Goal: Transaction & Acquisition: Purchase product/service

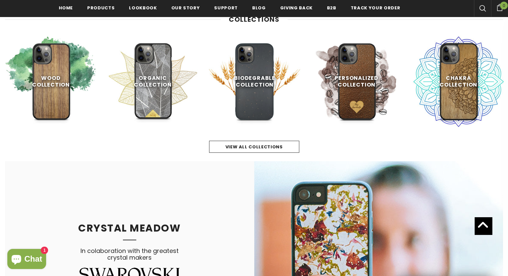
scroll to position [302, 0]
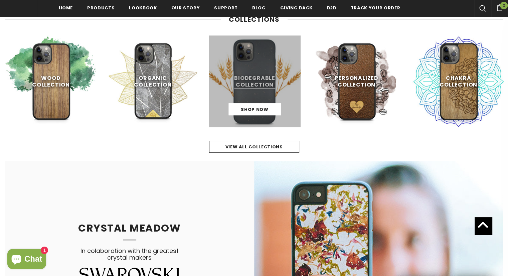
click at [270, 76] on link at bounding box center [255, 81] width 92 height 92
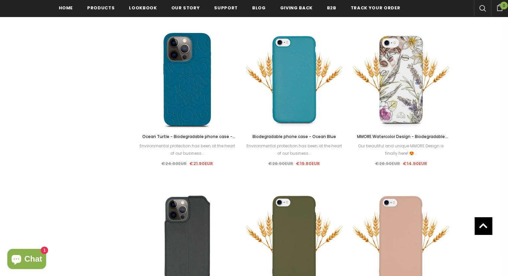
scroll to position [467, 0]
click at [429, 134] on span "MMORE Watercolor Design - Biodegradable Phone Case" at bounding box center [402, 140] width 91 height 13
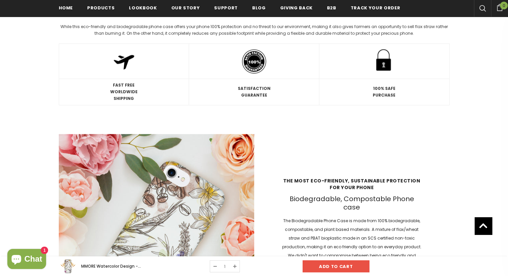
scroll to position [701, 0]
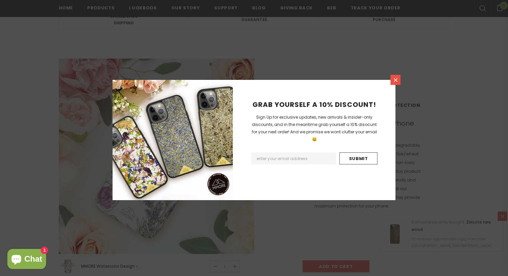
click at [399, 79] on link at bounding box center [395, 80] width 10 height 10
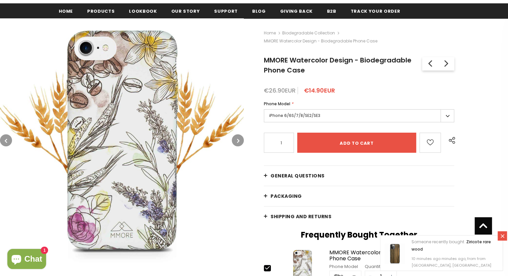
scroll to position [0, 0]
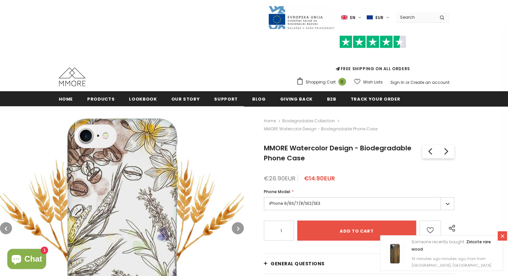
click at [72, 79] on img at bounding box center [72, 76] width 27 height 19
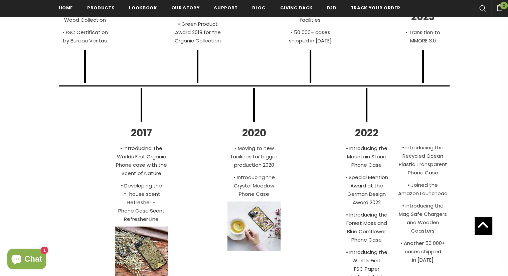
scroll to position [2271, 0]
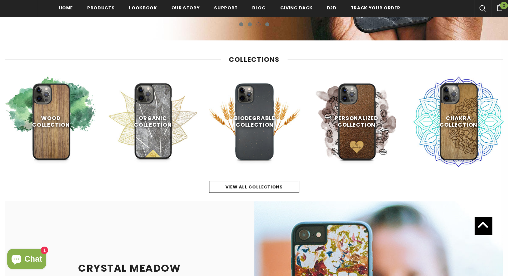
drag, startPoint x: 16, startPoint y: 166, endPoint x: 18, endPoint y: 76, distance: 89.8
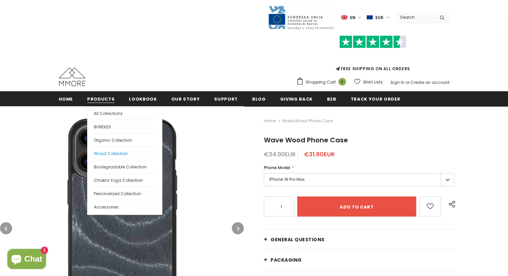
click at [108, 154] on span "Wood Collection" at bounding box center [111, 154] width 34 height 6
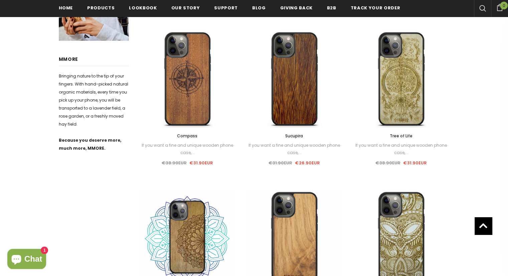
scroll to position [301, 0]
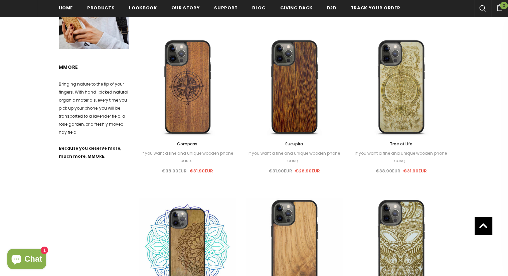
click at [289, 146] on span "Sucupira" at bounding box center [294, 144] width 18 height 6
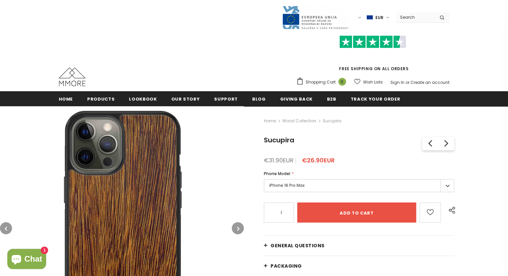
scroll to position [33, 0]
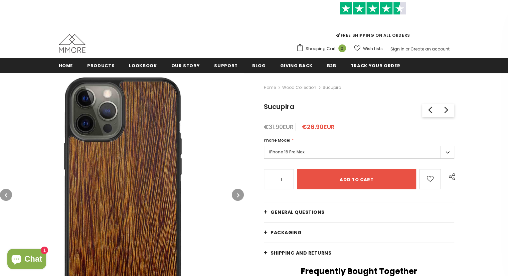
click at [442, 149] on label "iPhone 16 Pro Max" at bounding box center [359, 152] width 190 height 13
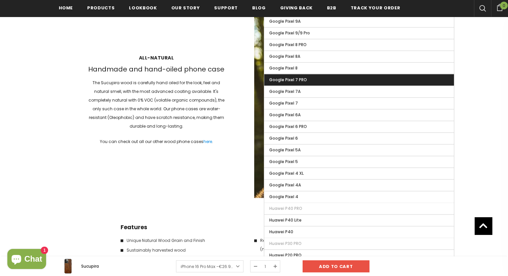
scroll to position [902, 0]
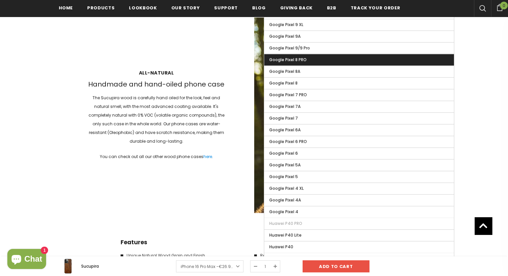
click at [330, 56] on label "Google Pixel 8 PRO" at bounding box center [359, 59] width 190 height 11
click at [0, 0] on input "Google Pixel 8 PRO" at bounding box center [0, 0] width 0 height 0
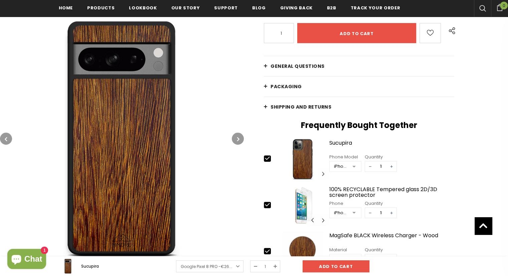
scroll to position [33, 0]
